Goal: Task Accomplishment & Management: Manage account settings

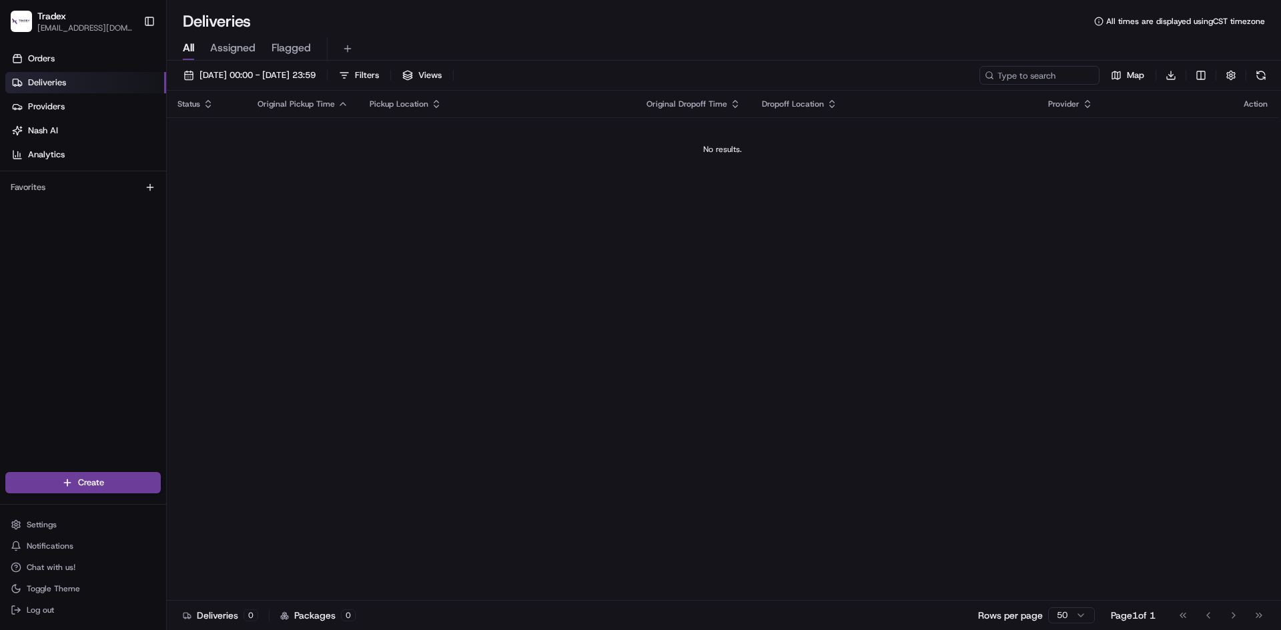
click at [208, 287] on div "Status Original Pickup Time Pickup Location Original Dropoff Time Dropoff Locat…" at bounding box center [723, 346] width 1112 height 510
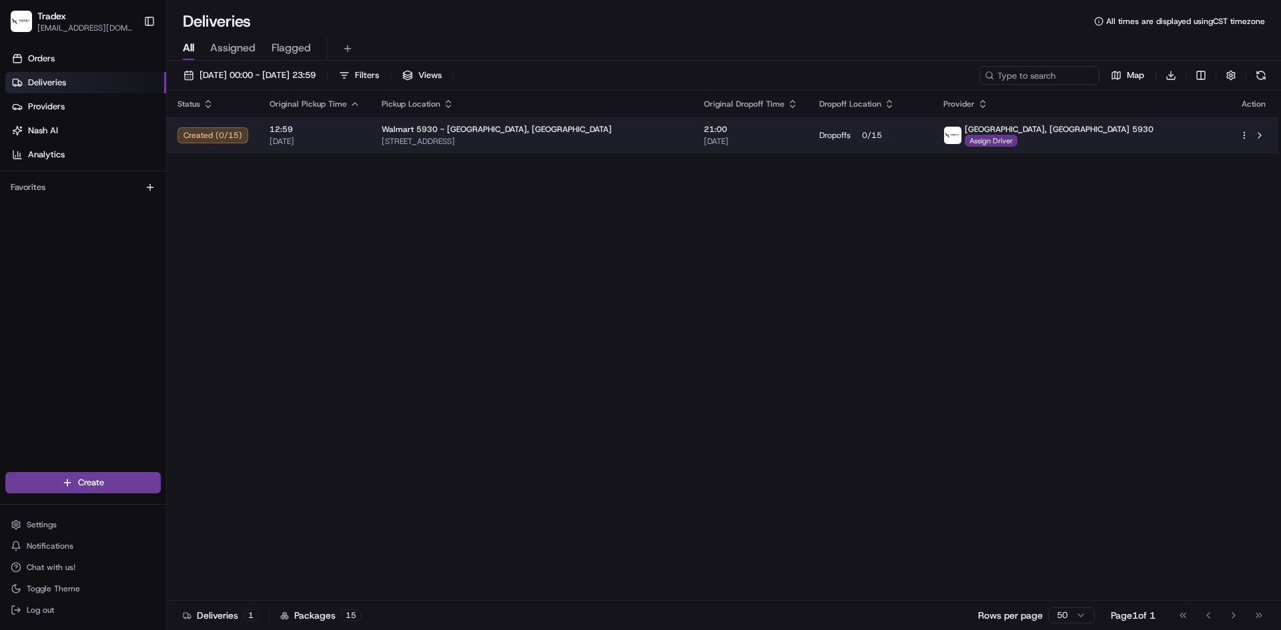
click at [1017, 145] on span "Assign Driver" at bounding box center [991, 141] width 53 height 12
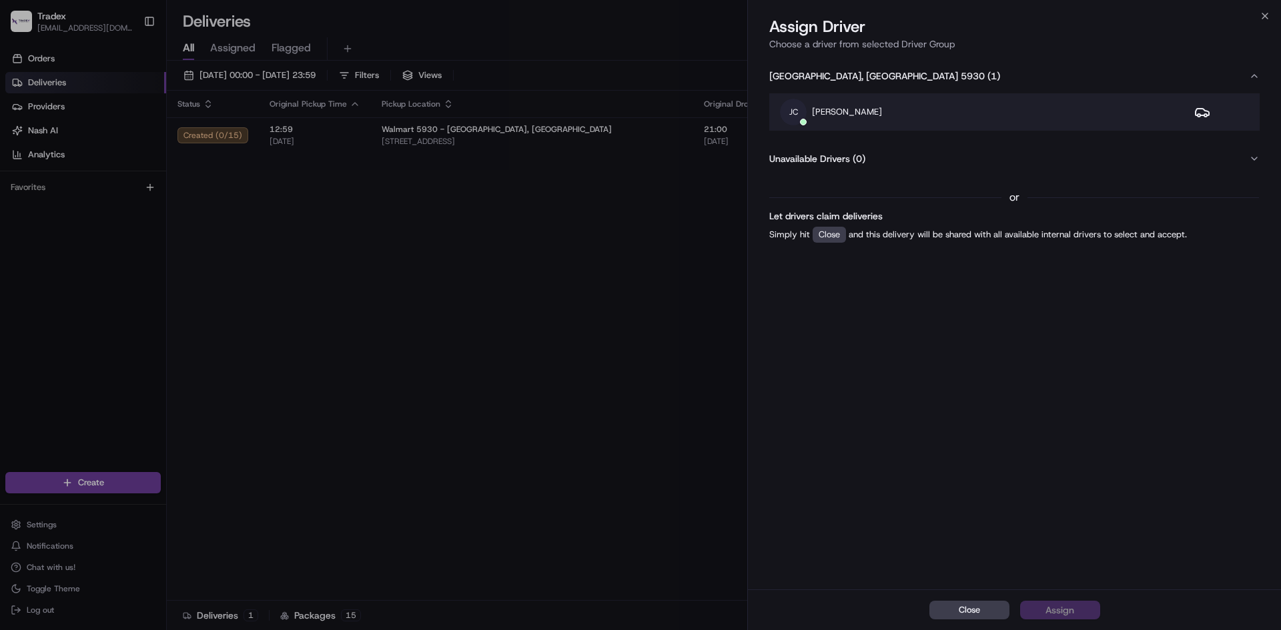
click at [860, 113] on p "Javier Cortez" at bounding box center [847, 112] width 70 height 12
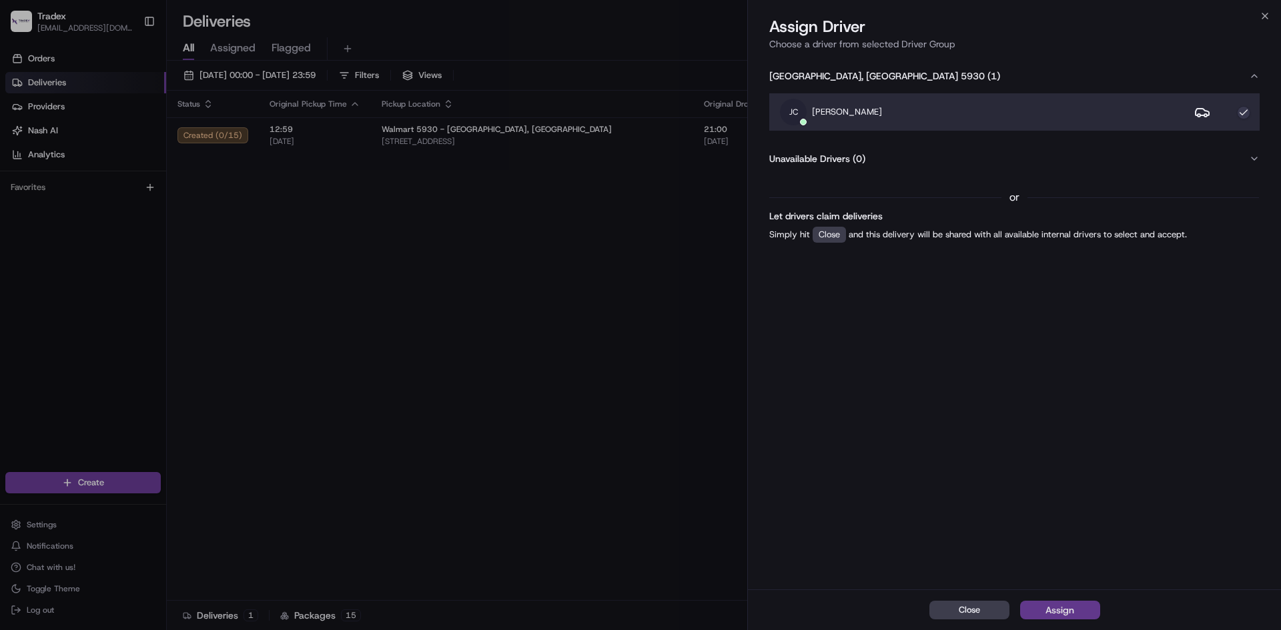
click at [1047, 611] on div "Assign" at bounding box center [1059, 610] width 29 height 13
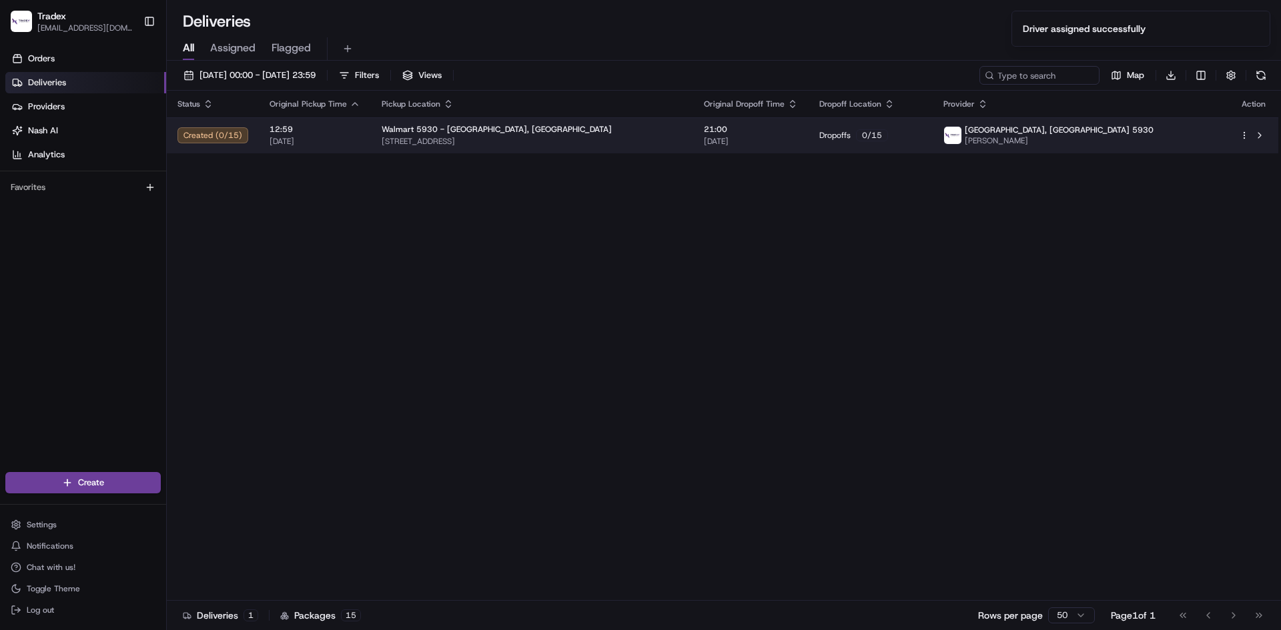
click at [1239, 133] on td at bounding box center [1253, 135] width 49 height 36
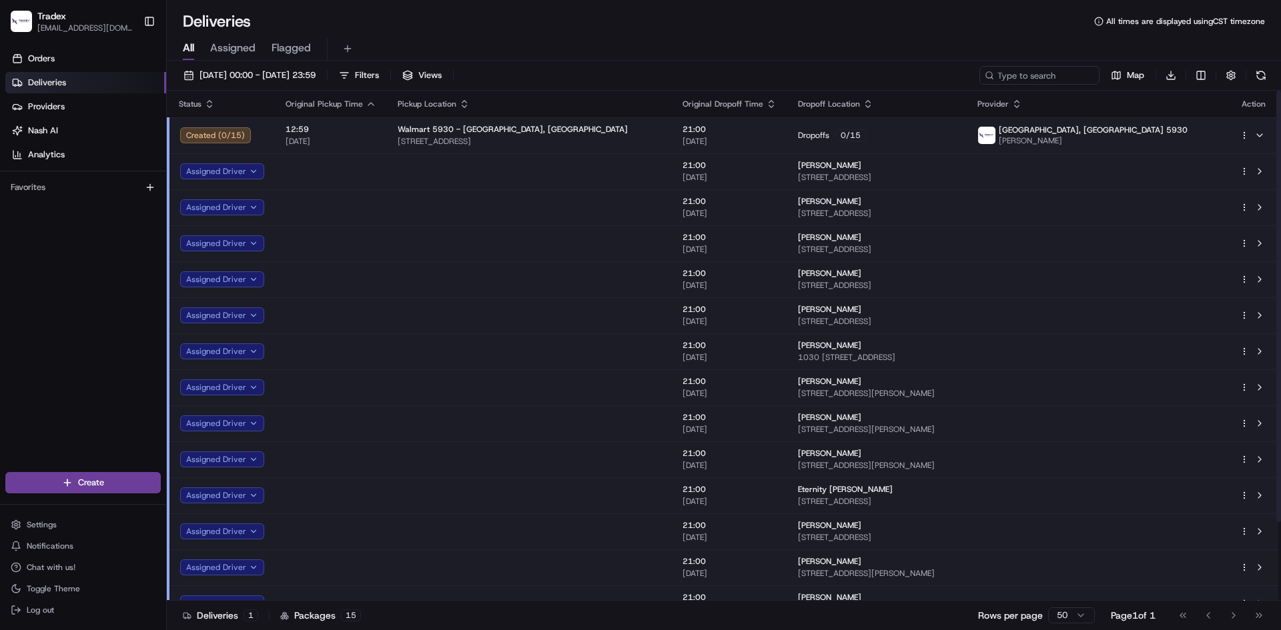
click at [667, 30] on div "Deliveries All times are displayed using CST timezone" at bounding box center [724, 21] width 1114 height 21
click at [192, 47] on span "All" at bounding box center [188, 48] width 11 height 16
click at [1242, 134] on html "Tradex andyflores@tradexin.us Toggle Sidebar Orders Deliveries Providers Nash A…" at bounding box center [640, 315] width 1281 height 630
click at [986, 98] on html "Tradex andyflores@tradexin.us Toggle Sidebar Orders Deliveries Providers Nash A…" at bounding box center [640, 315] width 1281 height 630
drag, startPoint x: 93, startPoint y: 284, endPoint x: 94, endPoint y: 276, distance: 7.5
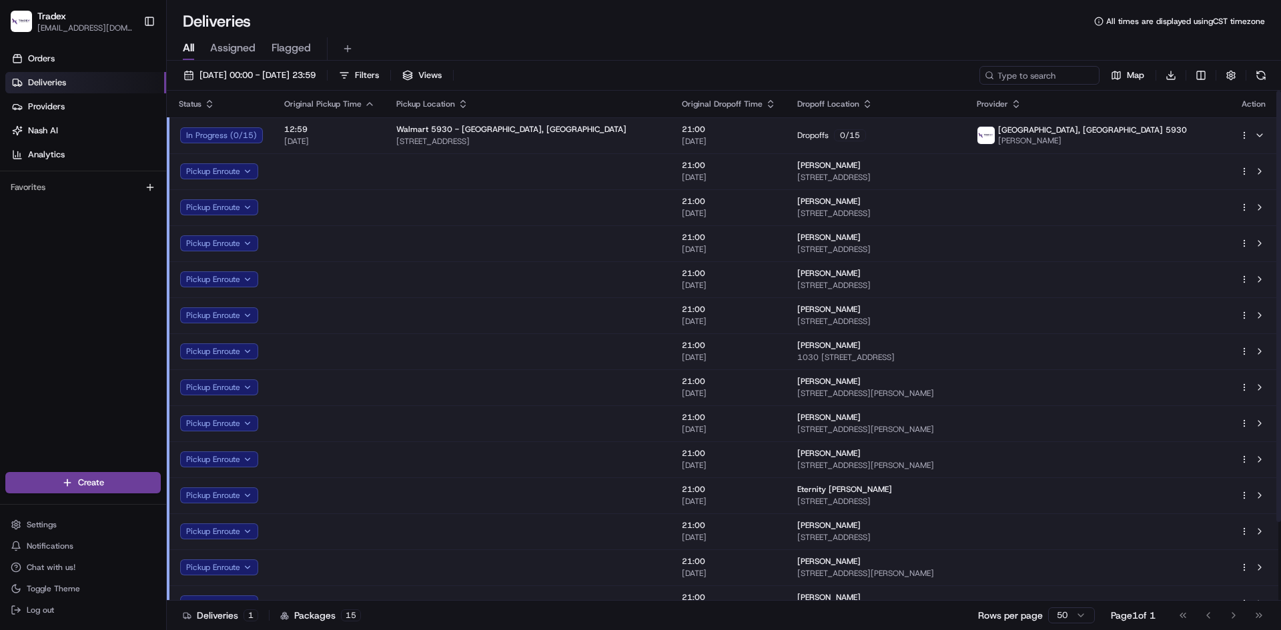
click at [92, 284] on div "Orders Deliveries Providers Nash AI Analytics Favorites" at bounding box center [83, 262] width 166 height 438
click at [350, 135] on div "12:59 21/08/2025" at bounding box center [329, 135] width 91 height 23
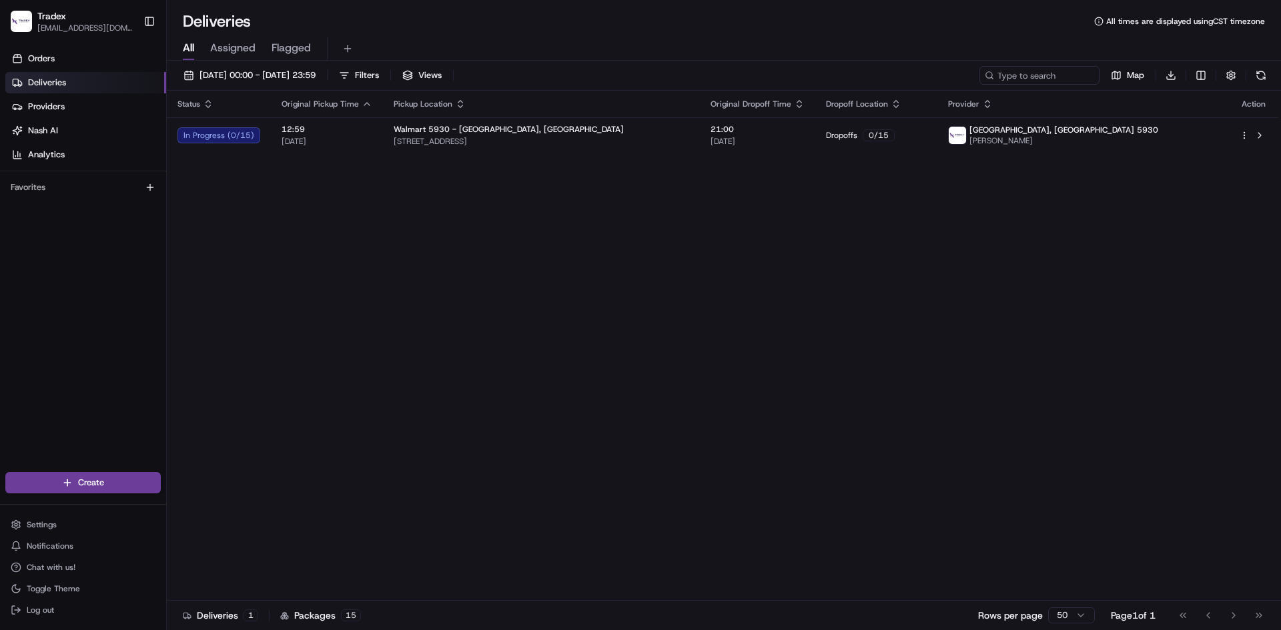
click at [80, 89] on link "Deliveries" at bounding box center [85, 82] width 161 height 21
